Goal: Navigation & Orientation: Find specific page/section

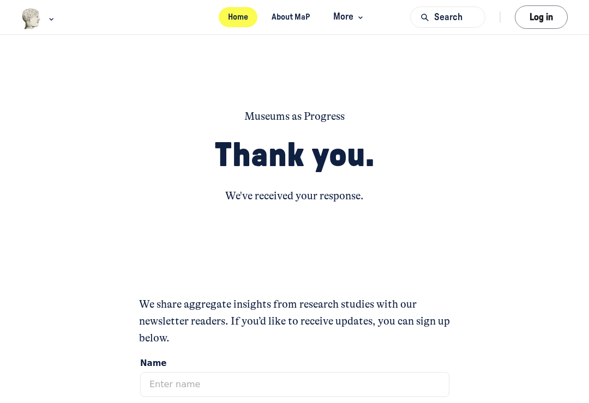
click at [251, 21] on link "Home" at bounding box center [238, 17] width 39 height 20
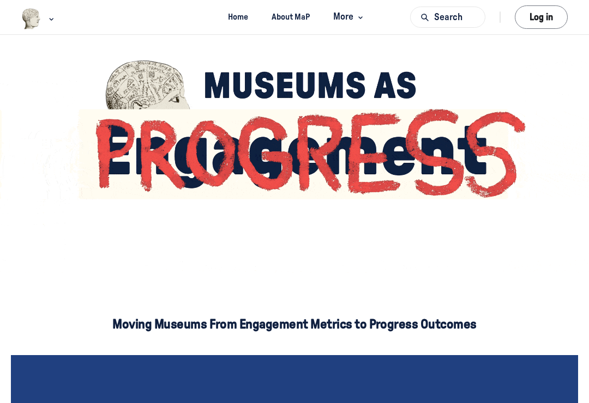
click at [51, 11] on div "Main navigation bar" at bounding box center [38, 18] width 35 height 21
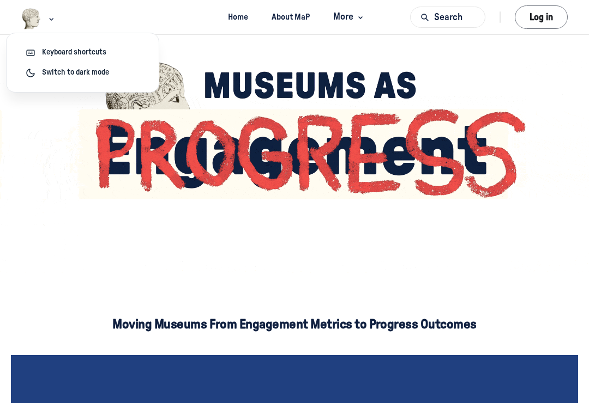
click at [55, 202] on img "Main Content" at bounding box center [294, 165] width 589 height 216
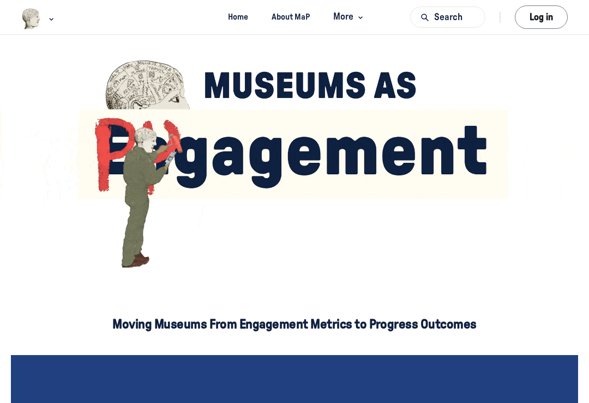
click at [355, 21] on span "More" at bounding box center [349, 17] width 32 height 15
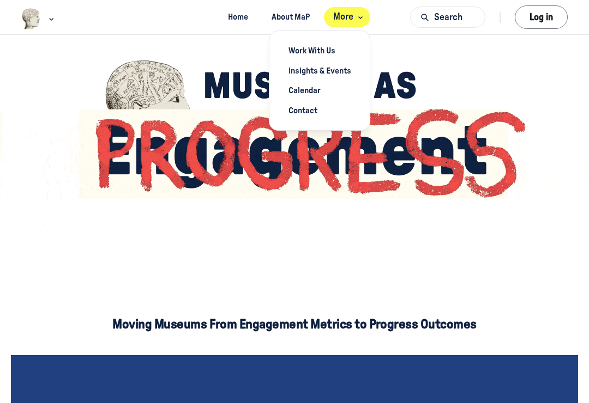
click at [521, 100] on img "Main Content" at bounding box center [294, 165] width 589 height 216
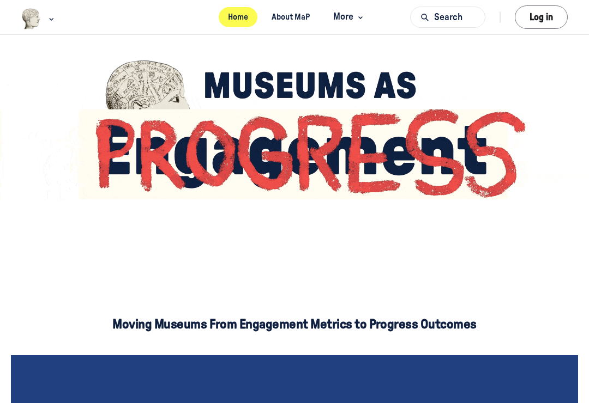
click at [238, 19] on link "Home" at bounding box center [238, 17] width 39 height 20
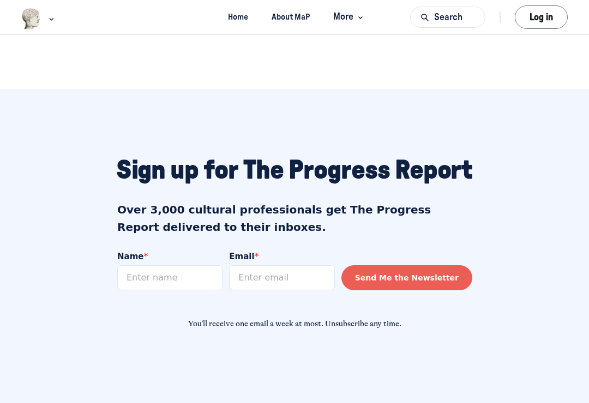
scroll to position [823, 0]
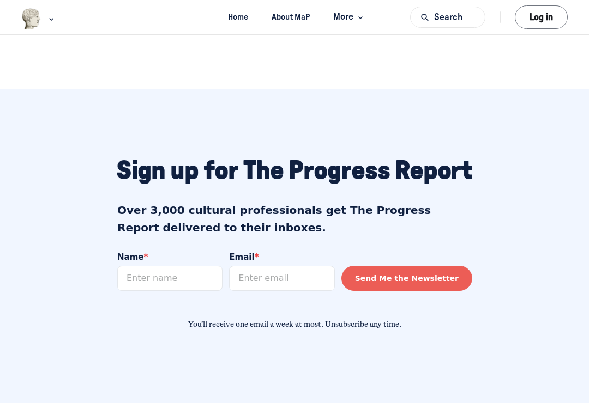
click at [56, 10] on div "Main navigation bar" at bounding box center [38, 18] width 35 height 21
click at [110, 56] on div "Keyboard shortcuts" at bounding box center [82, 53] width 114 height 12
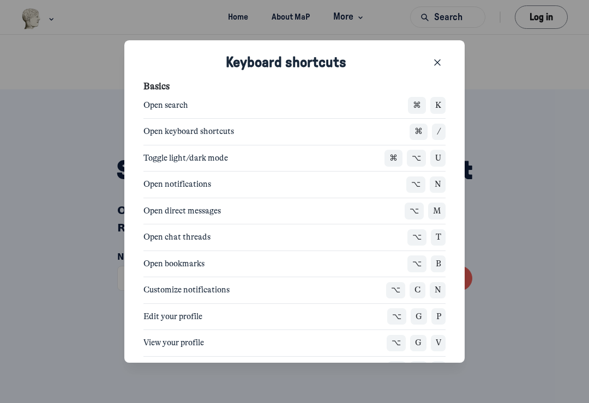
click at [438, 55] on button "Close" at bounding box center [437, 63] width 16 height 16
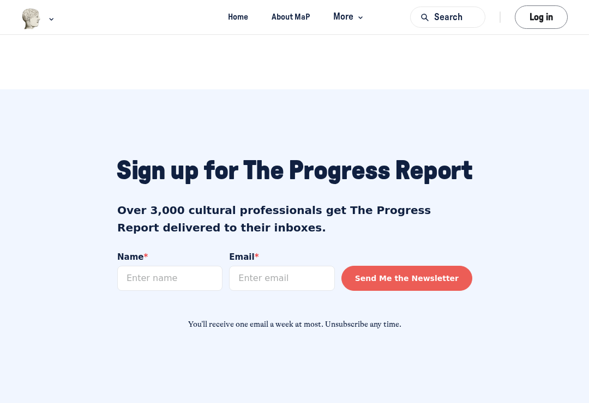
click at [580, 196] on div "Sign up for The Progress Report You’ll receive one email a week at most. Unsubs…" at bounding box center [294, 242] width 589 height 307
click at [546, 19] on button "Log in" at bounding box center [541, 16] width 53 height 23
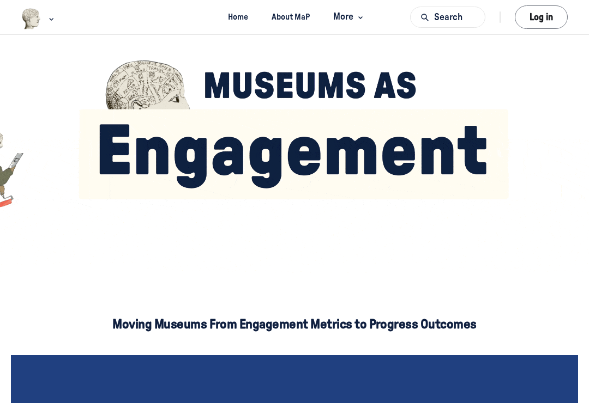
scroll to position [0, 0]
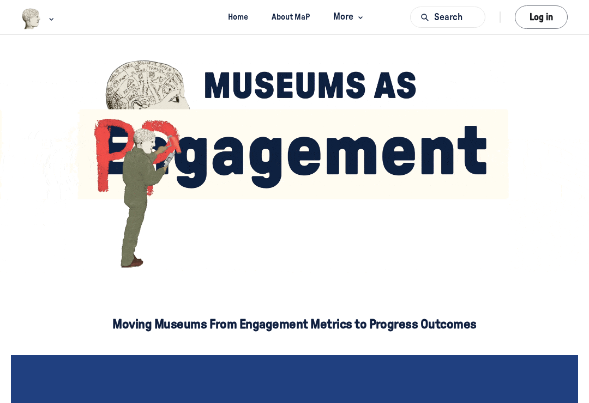
click at [55, 19] on icon "Main navigation bar" at bounding box center [51, 19] width 11 height 7
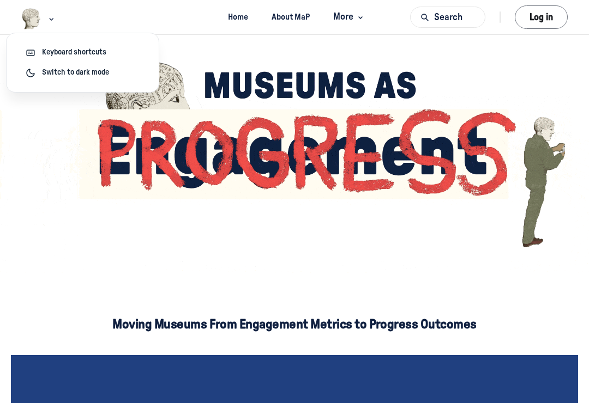
click at [552, 17] on button "Log in" at bounding box center [541, 16] width 53 height 23
